Goal: Book appointment/travel/reservation

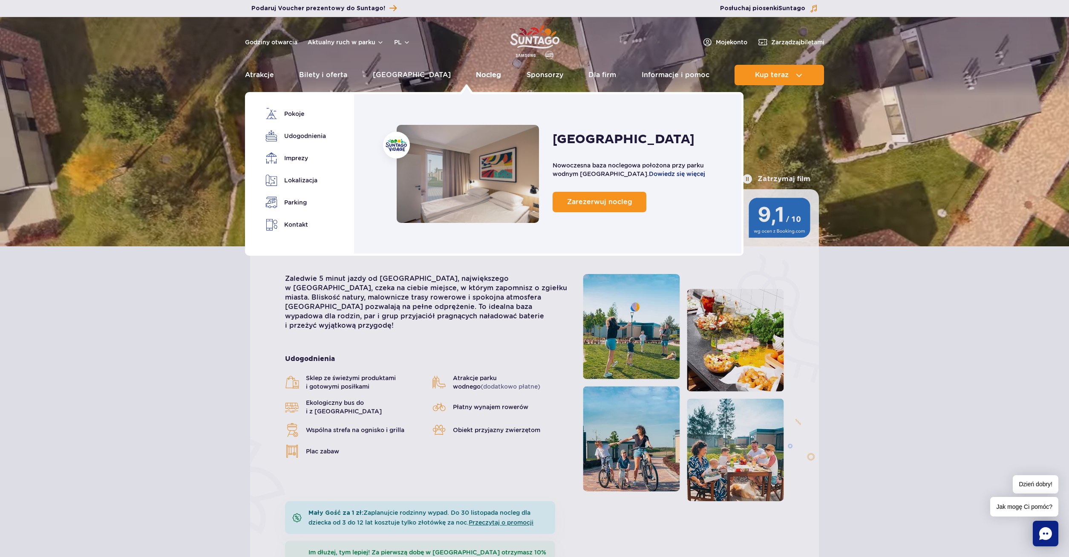
click at [476, 75] on link "Nocleg" at bounding box center [488, 75] width 25 height 20
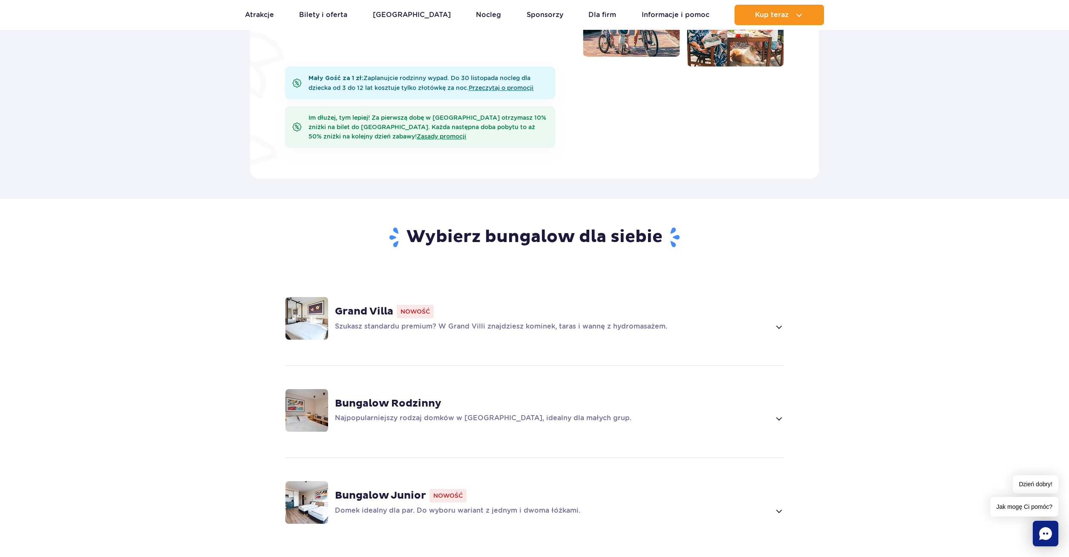
scroll to position [565, 0]
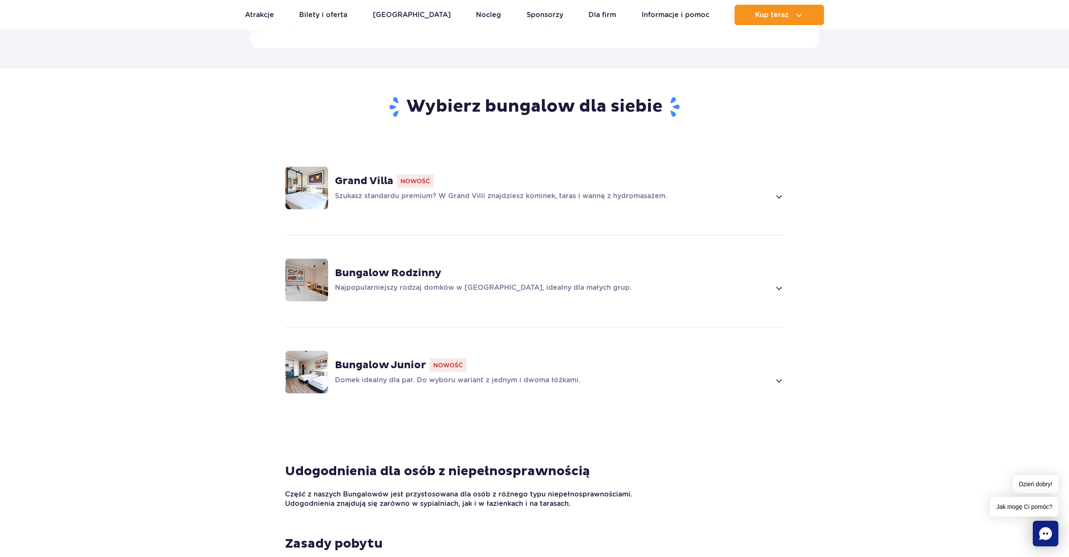
click at [467, 375] on div "Bungalow Junior Nowość Domek idealny dla par. Do wyboru wariant z jednym i dwom…" at bounding box center [559, 371] width 449 height 27
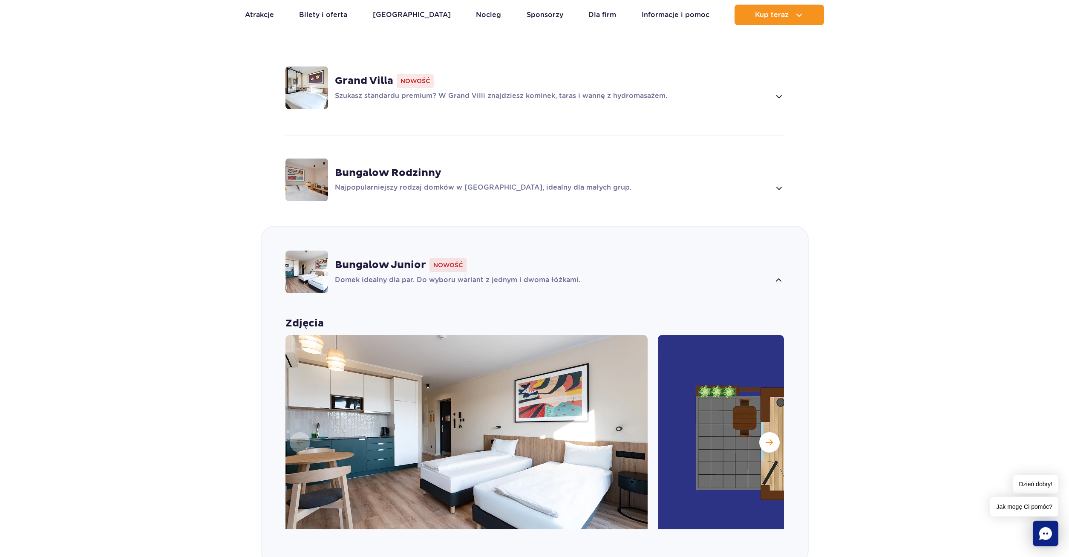
scroll to position [548, 0]
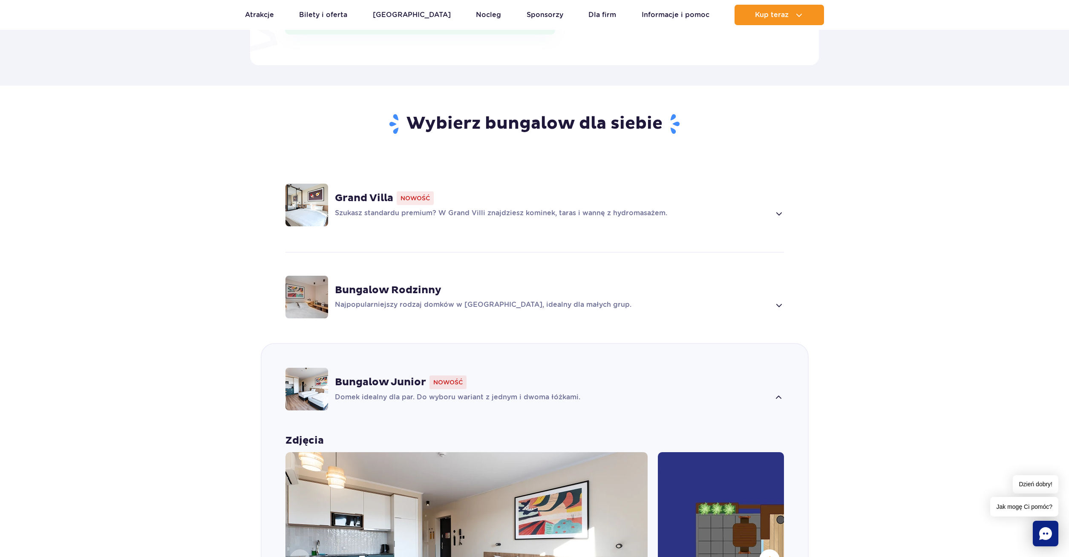
click at [388, 388] on div "Bungalow Junior Nowość" at bounding box center [559, 382] width 449 height 14
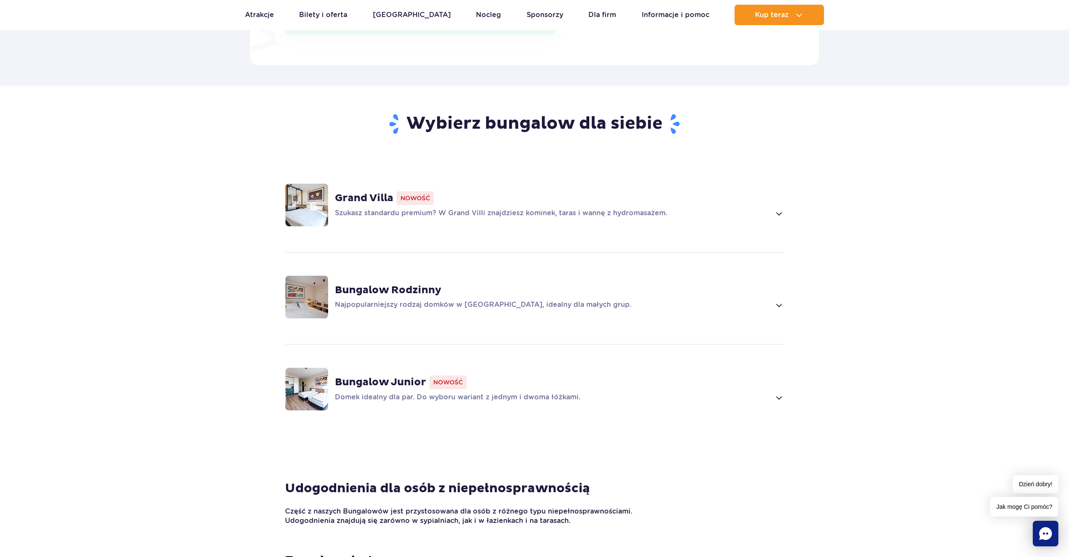
click at [388, 388] on div "Bungalow Junior Nowość" at bounding box center [559, 382] width 449 height 14
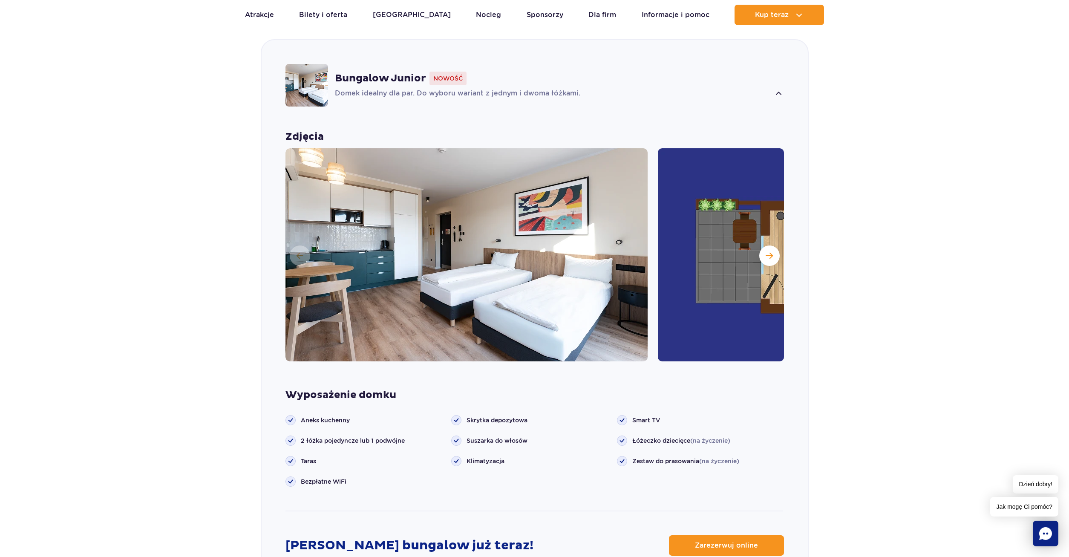
scroll to position [852, 0]
click at [730, 542] on span "Zarezerwuj online" at bounding box center [719, 544] width 63 height 7
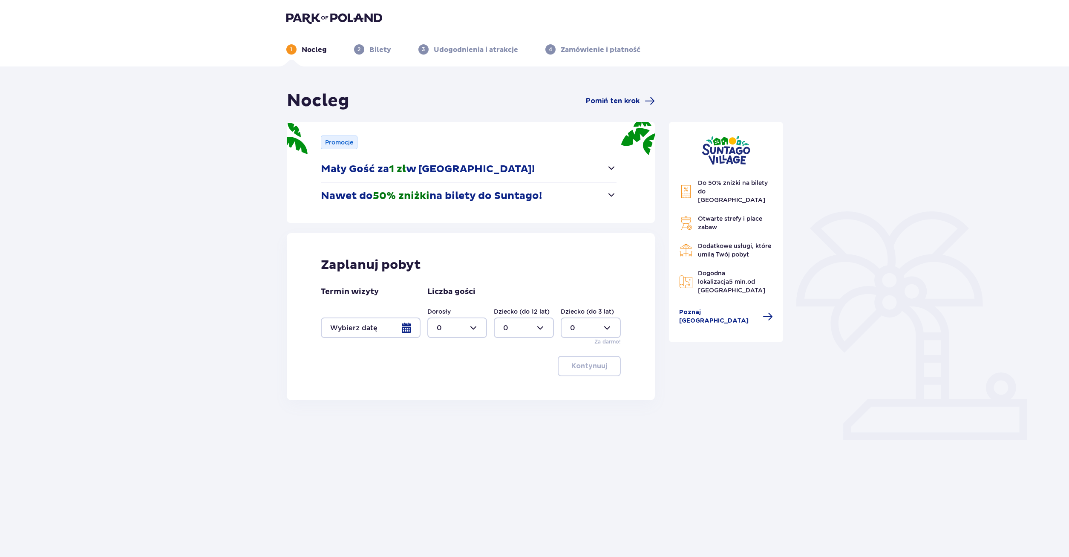
click at [406, 330] on div at bounding box center [371, 327] width 100 height 20
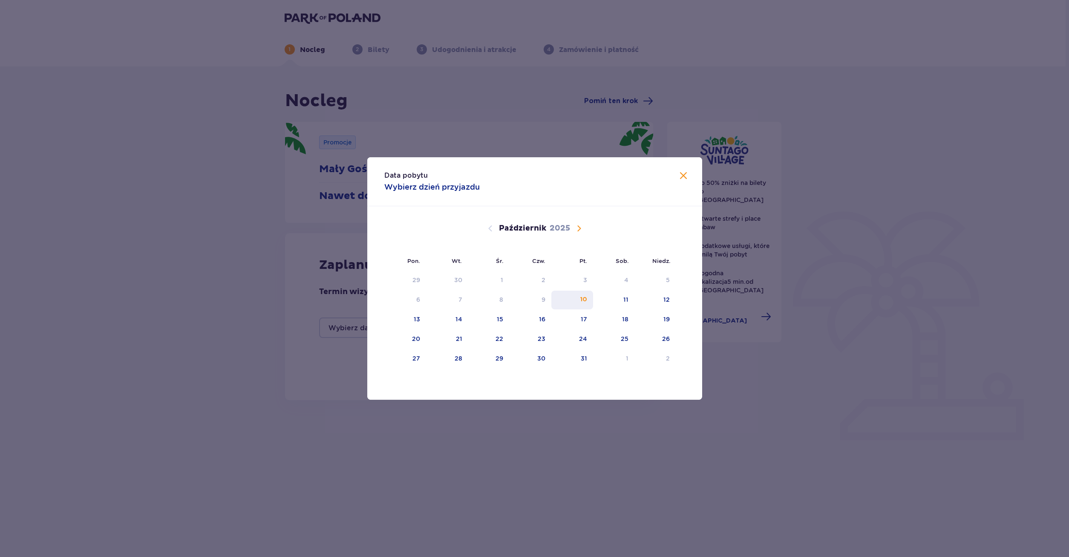
click at [589, 302] on div "10" at bounding box center [572, 299] width 42 height 19
click at [656, 299] on div "12" at bounding box center [654, 299] width 41 height 19
type input "10.10.25 - 12.10.25"
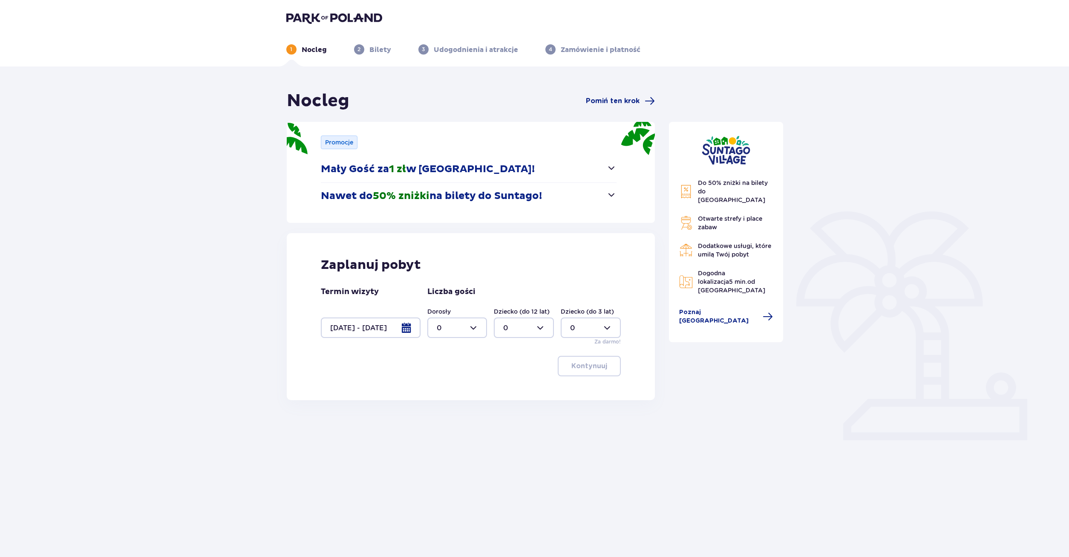
click at [477, 334] on div at bounding box center [457, 327] width 60 height 20
click at [466, 388] on div "2" at bounding box center [457, 389] width 41 height 9
type input "2"
click at [597, 364] on p "Kontynuuj" at bounding box center [589, 365] width 36 height 9
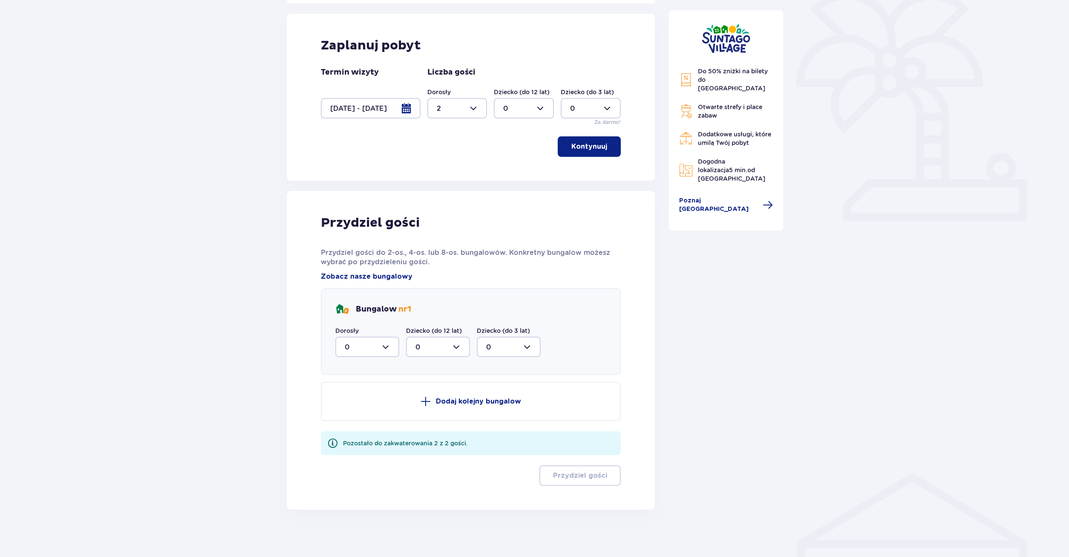
scroll to position [223, 0]
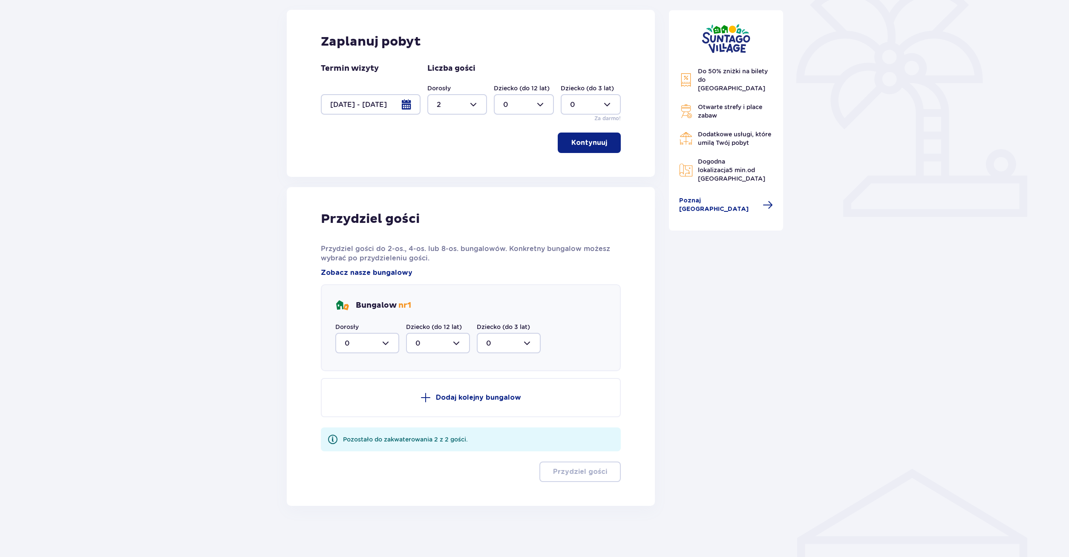
click at [384, 344] on div at bounding box center [367, 343] width 64 height 20
click at [366, 405] on div "2" at bounding box center [367, 404] width 45 height 9
type input "2"
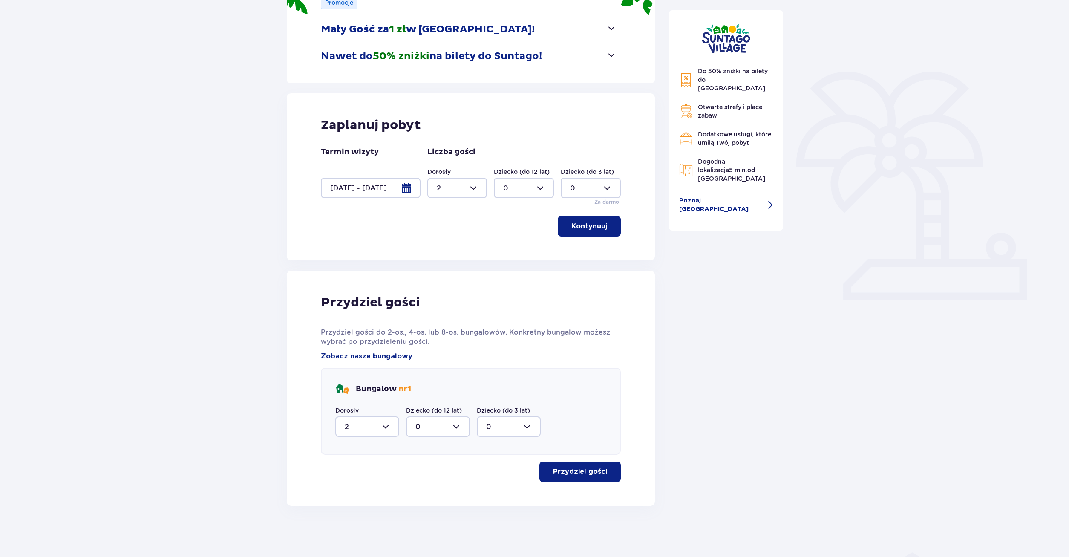
click at [587, 470] on p "Przydziel gości" at bounding box center [580, 471] width 54 height 9
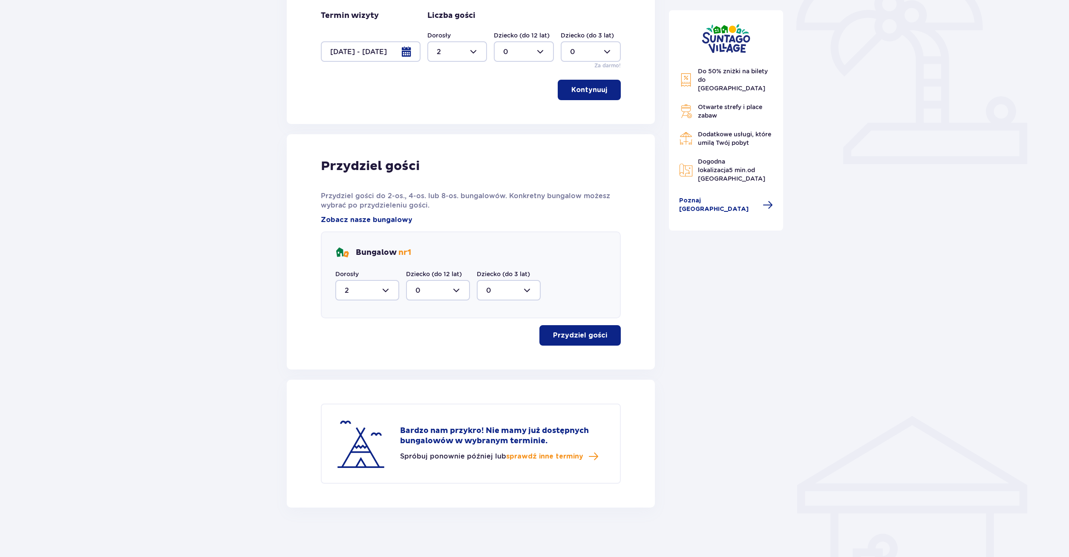
scroll to position [278, 0]
click at [412, 54] on div at bounding box center [371, 50] width 100 height 20
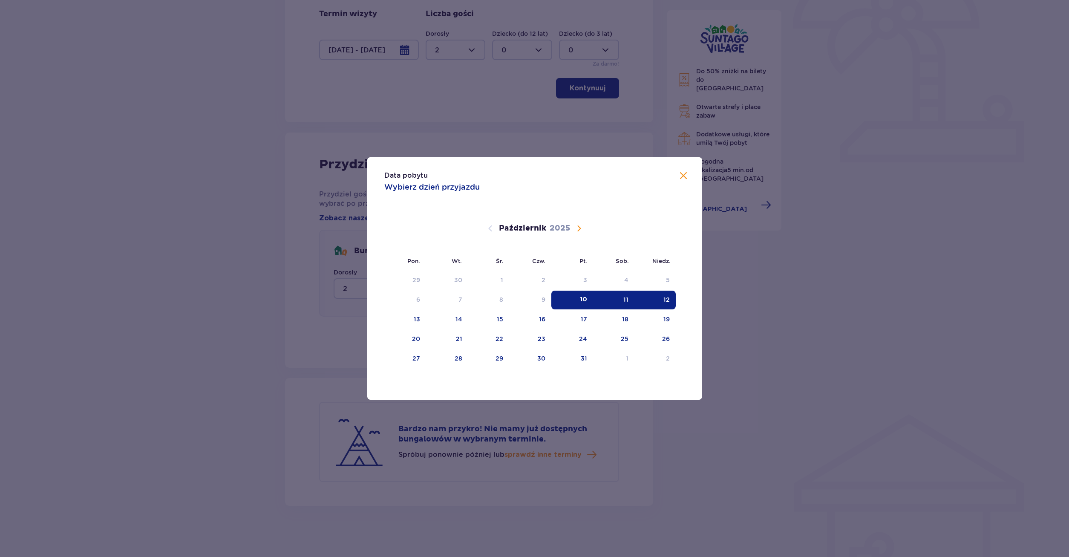
click at [622, 301] on div "11" at bounding box center [613, 299] width 41 height 19
click at [659, 299] on div "12" at bounding box center [654, 299] width 41 height 19
type input "11.10.25 - 12.10.25"
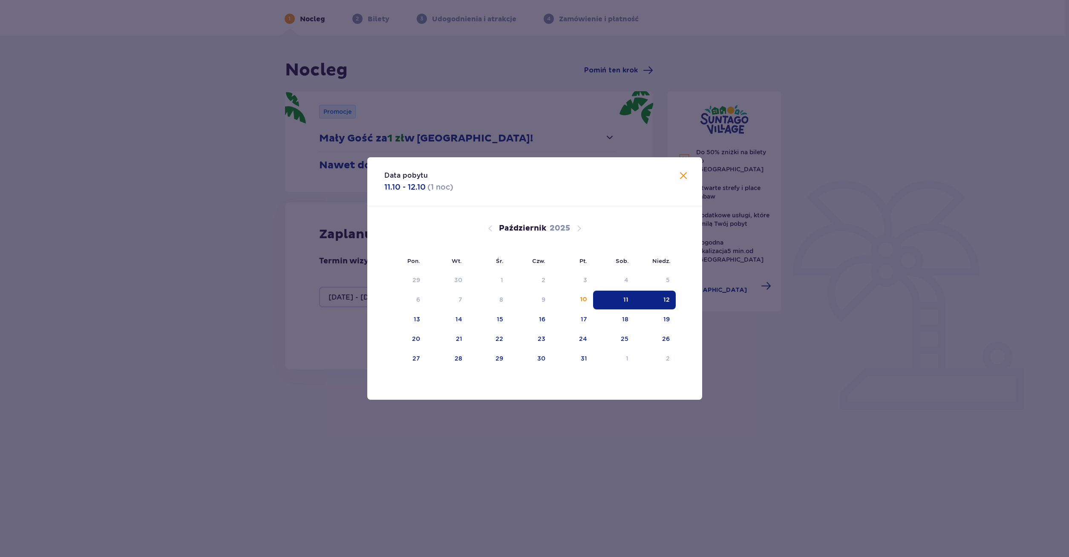
scroll to position [31, 0]
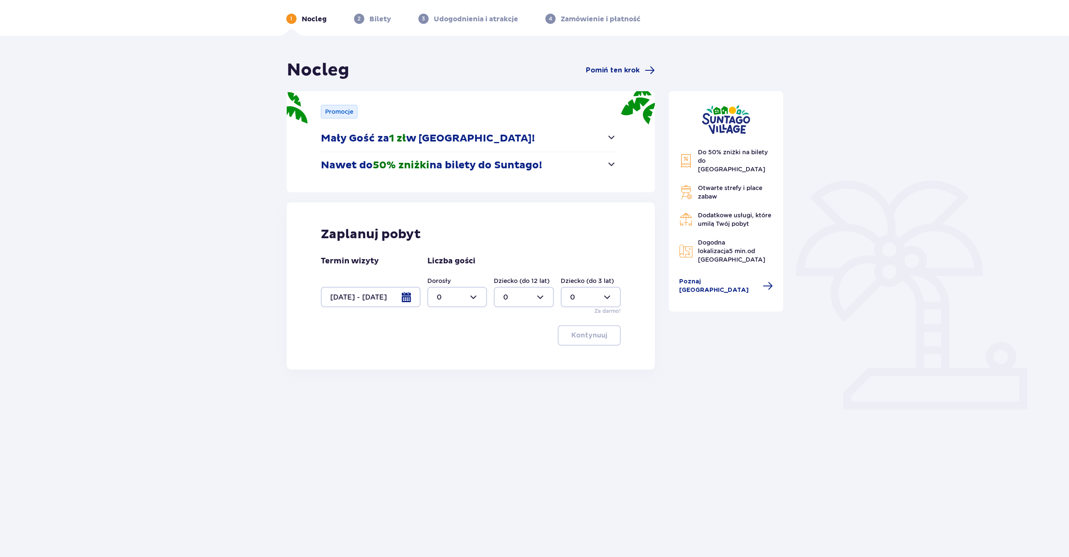
click at [480, 296] on div at bounding box center [457, 297] width 60 height 20
click at [456, 357] on div "2" at bounding box center [457, 358] width 41 height 9
type input "2"
click at [587, 337] on p "Kontynuuj" at bounding box center [589, 335] width 36 height 9
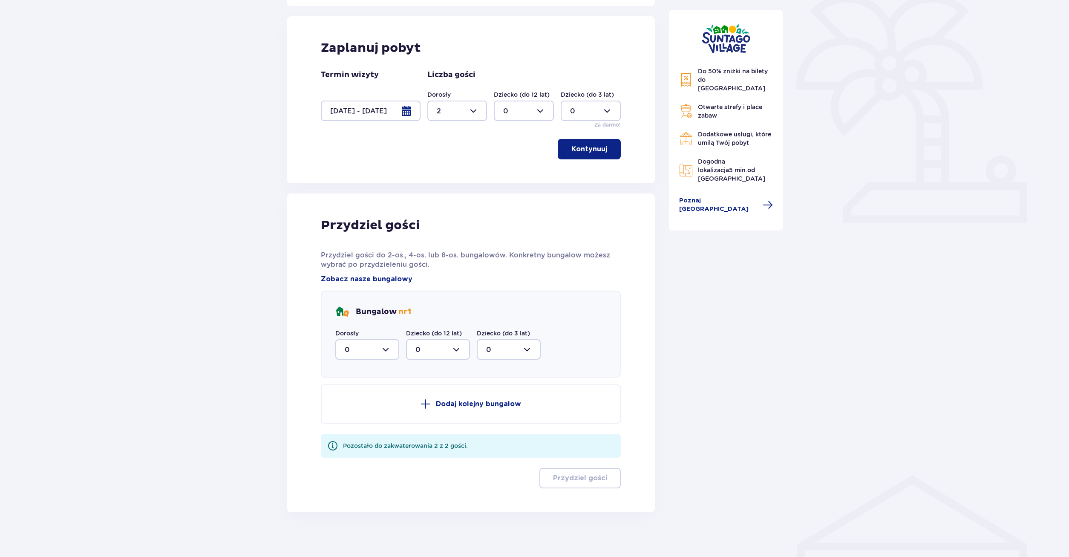
scroll to position [223, 0]
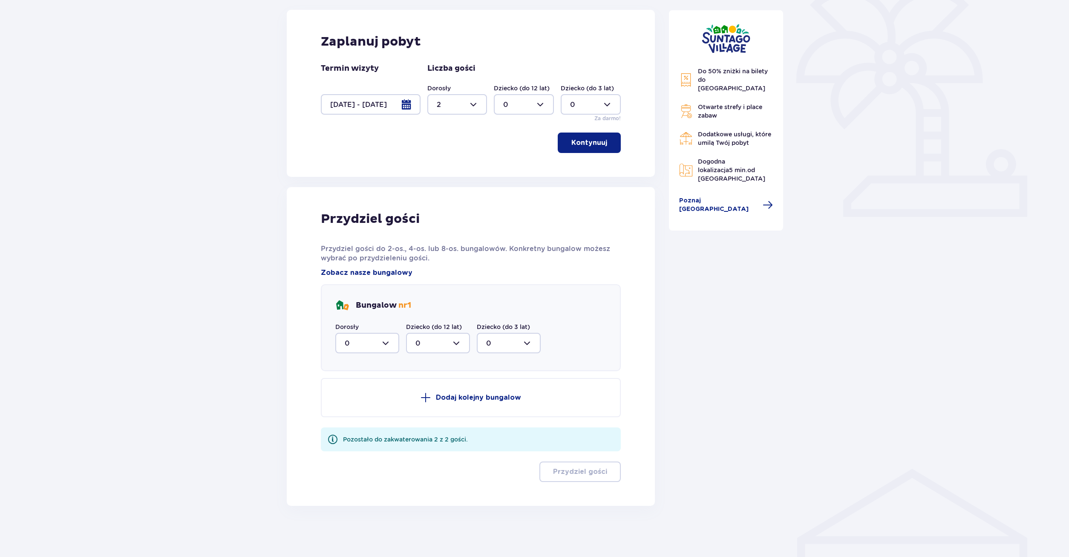
click at [383, 348] on div at bounding box center [367, 343] width 64 height 20
click at [368, 407] on div "2" at bounding box center [367, 404] width 45 height 9
type input "2"
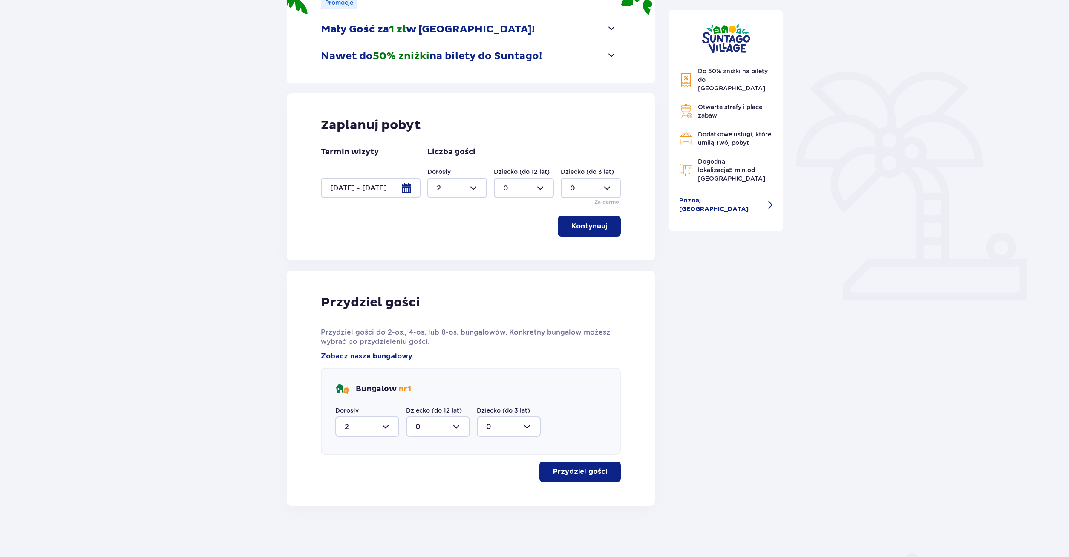
click at [592, 229] on p "Kontynuuj" at bounding box center [589, 225] width 36 height 9
click at [592, 226] on p "Kontynuuj" at bounding box center [589, 225] width 36 height 9
click at [596, 223] on p "Kontynuuj" at bounding box center [589, 225] width 36 height 9
click at [611, 470] on span "button" at bounding box center [609, 471] width 10 height 10
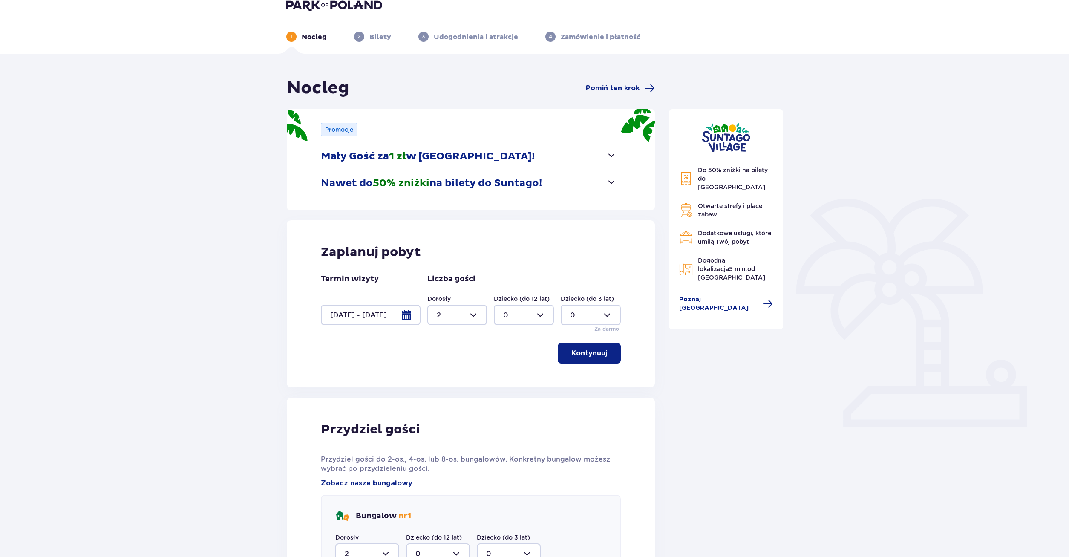
scroll to position [0, 0]
